Goal: Transaction & Acquisition: Purchase product/service

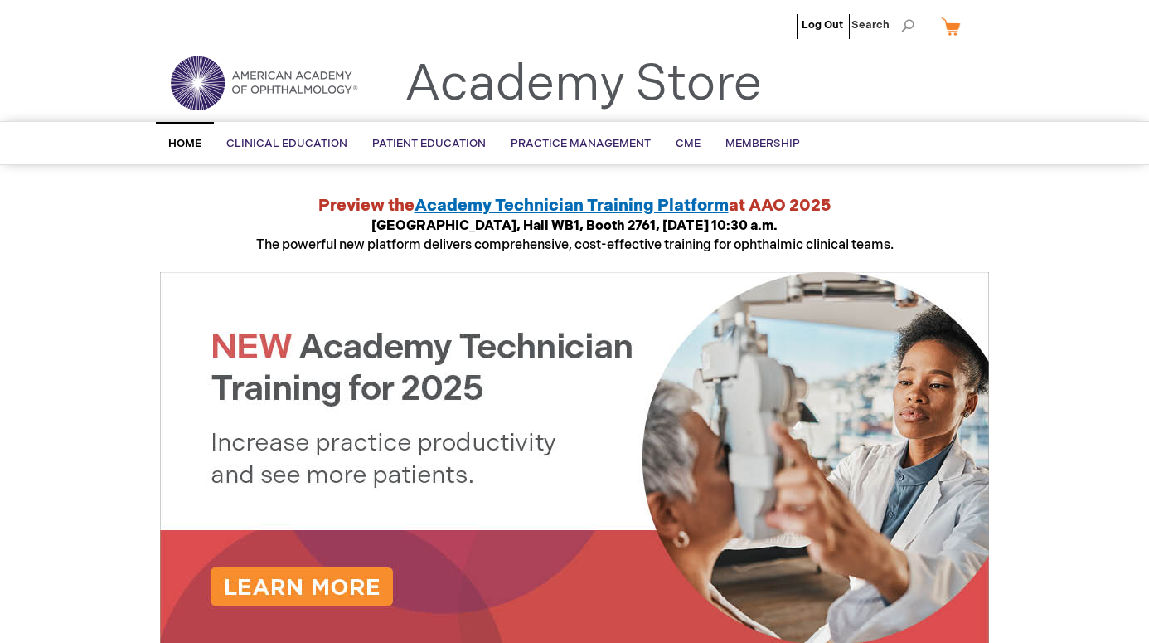
click at [443, 328] on img at bounding box center [574, 458] width 829 height 373
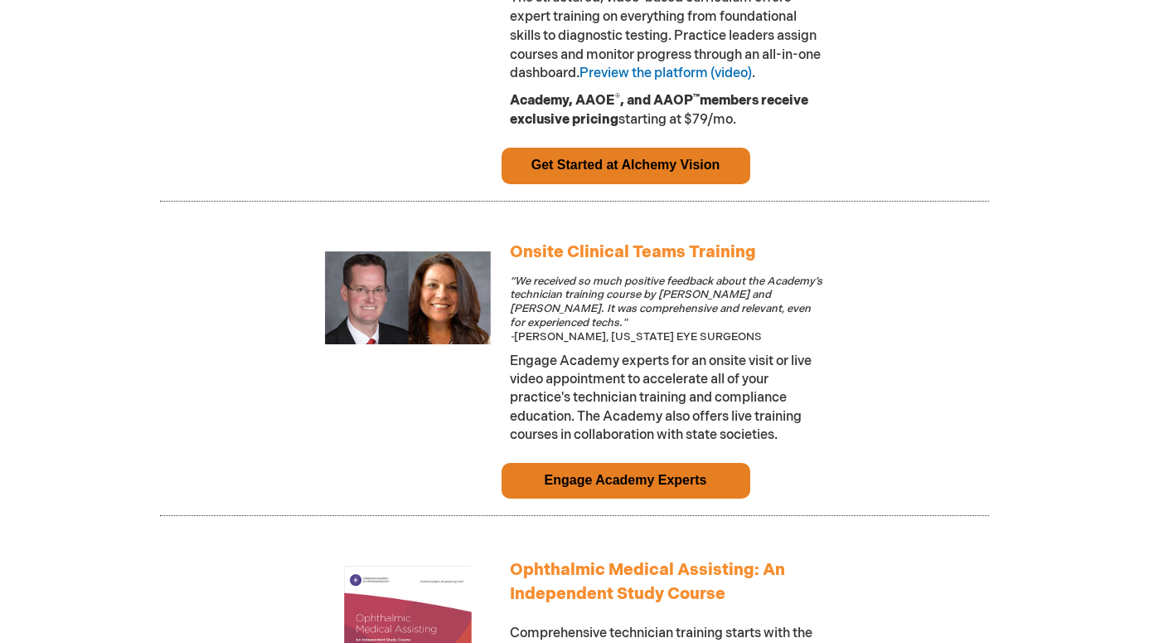
scroll to position [1212, 0]
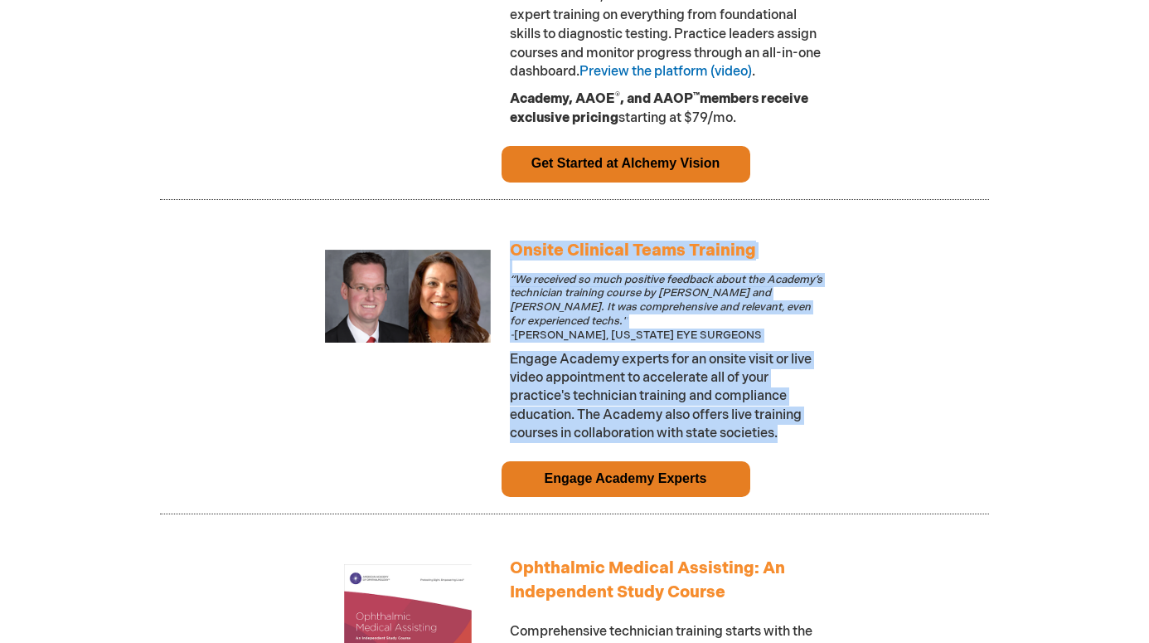
drag, startPoint x: 812, startPoint y: 444, endPoint x: 500, endPoint y: 264, distance: 359.9
copy div "Onsite Clinical Teams Training “We received so much positive feedback about the…"
